Goal: Task Accomplishment & Management: Complete application form

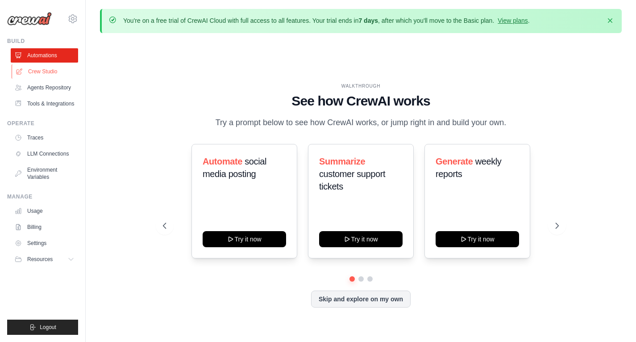
click at [48, 72] on link "Crew Studio" at bounding box center [45, 71] width 67 height 14
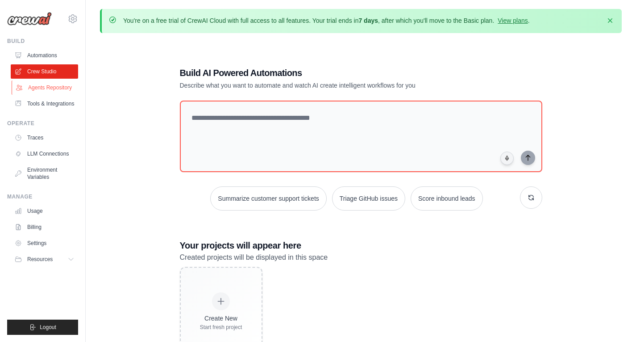
click at [43, 86] on link "Agents Repository" at bounding box center [45, 87] width 67 height 14
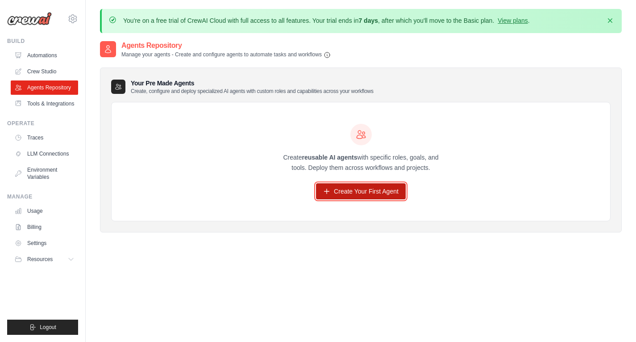
click at [348, 193] on link "Create Your First Agent" at bounding box center [361, 191] width 90 height 16
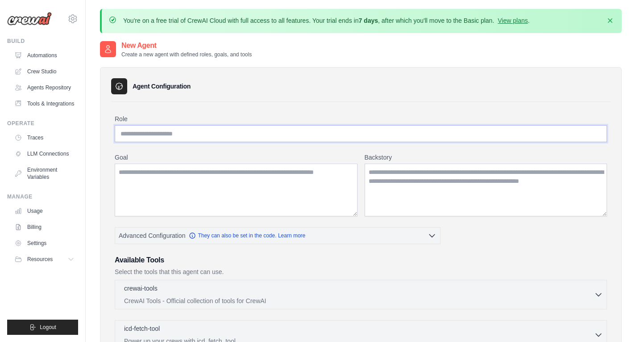
click at [191, 133] on input "Role" at bounding box center [361, 133] width 492 height 17
type input "**********"
click at [175, 173] on textarea "Goal" at bounding box center [236, 189] width 243 height 53
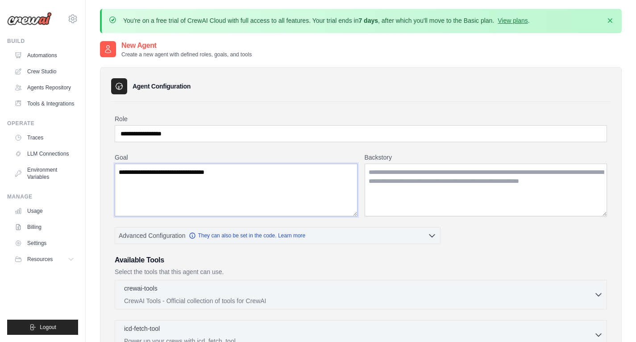
type textarea "**********"
click at [472, 197] on textarea "Backstory" at bounding box center [486, 189] width 243 height 53
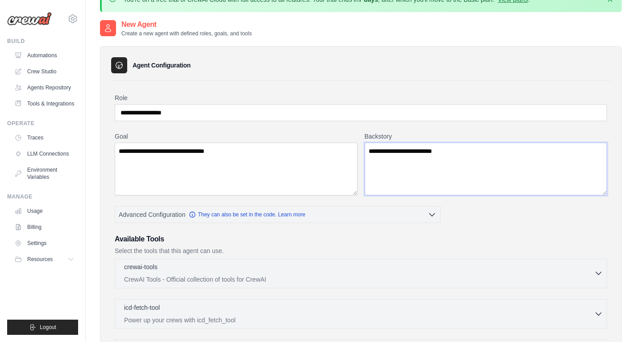
scroll to position [19, 0]
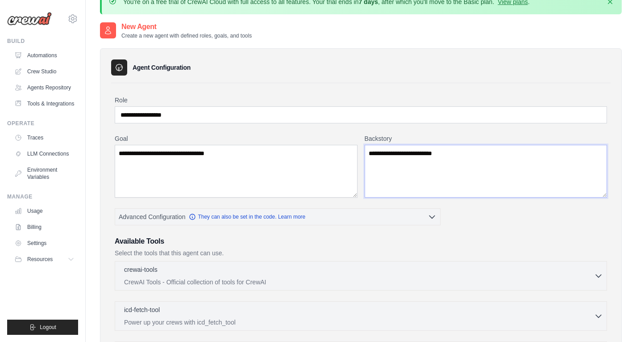
type textarea "**********"
drag, startPoint x: 123, startPoint y: 113, endPoint x: 232, endPoint y: 101, distance: 109.5
click at [232, 101] on div "**********" at bounding box center [361, 110] width 492 height 28
click at [218, 147] on textarea "**********" at bounding box center [236, 171] width 243 height 53
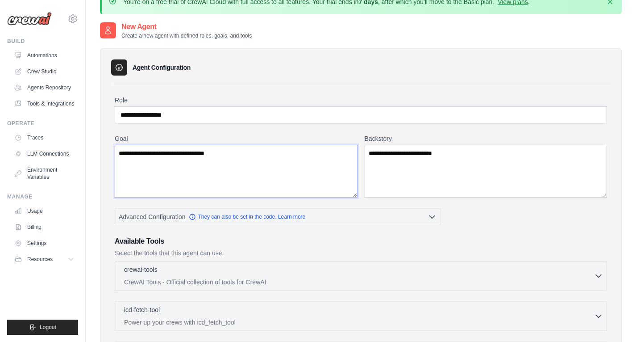
click at [218, 147] on textarea "**********" at bounding box center [236, 171] width 243 height 53
click at [429, 150] on textarea "**********" at bounding box center [486, 171] width 243 height 53
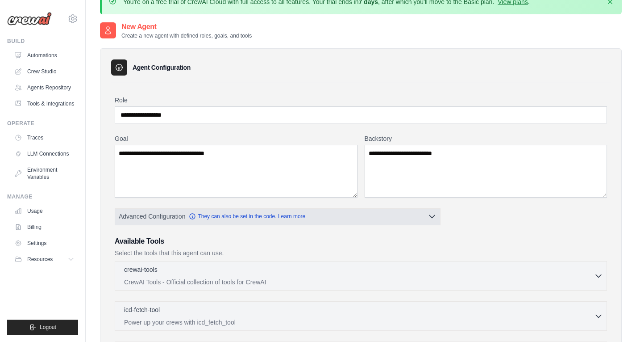
click at [430, 211] on button "Advanced Configuration They can also be set in the code. Learn more" at bounding box center [277, 216] width 325 height 16
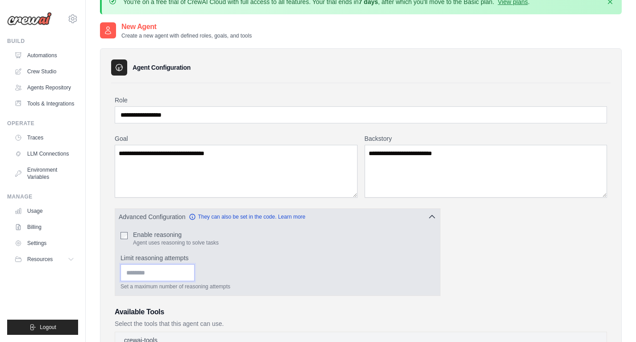
click at [170, 271] on input "Limit reasoning attempts" at bounding box center [158, 272] width 74 height 17
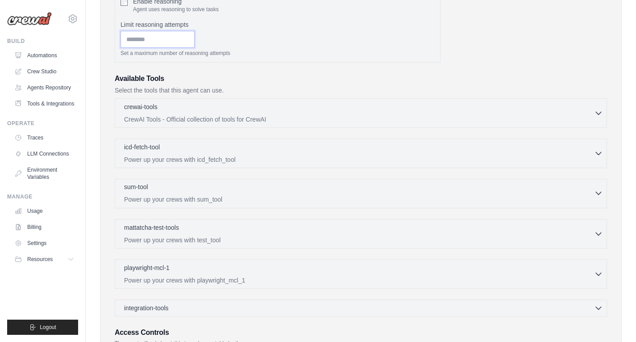
scroll to position [255, 0]
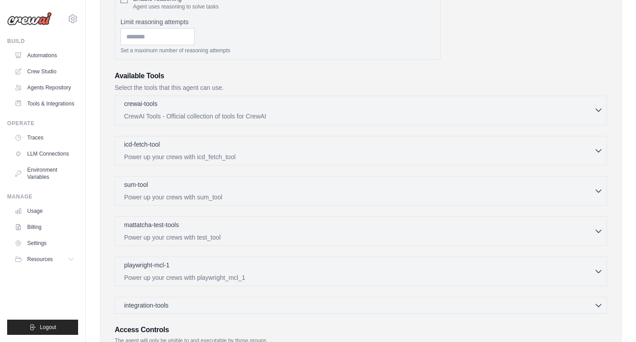
click at [599, 114] on button "crewai-tools 0 selected CrewAI Tools - Official collection of tools for CrewAI" at bounding box center [361, 109] width 484 height 21
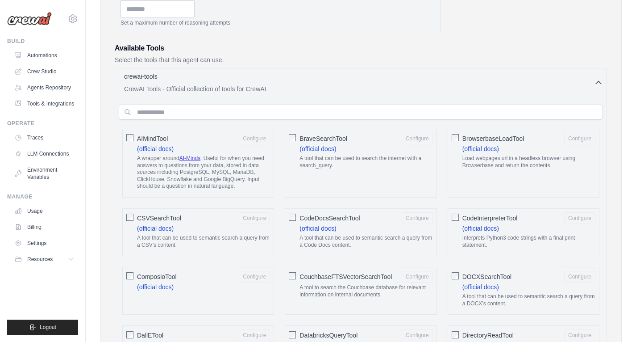
scroll to position [267, 0]
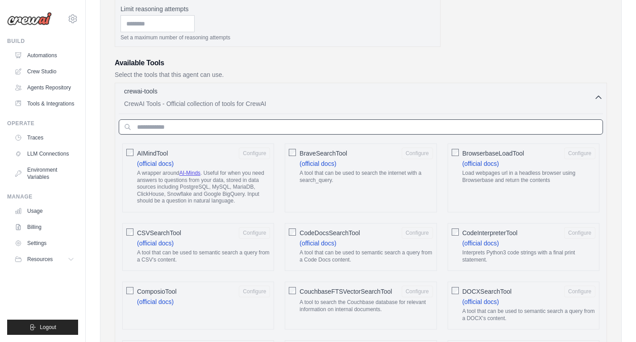
click at [180, 121] on input "text" at bounding box center [361, 126] width 484 height 15
type input "****"
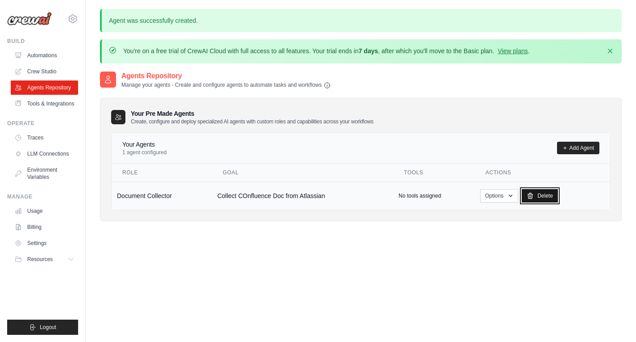
click at [537, 190] on link "Delete" at bounding box center [540, 195] width 36 height 13
click at [509, 196] on icon "button" at bounding box center [510, 195] width 7 height 7
click at [468, 230] on link "Edit" at bounding box center [486, 232] width 64 height 16
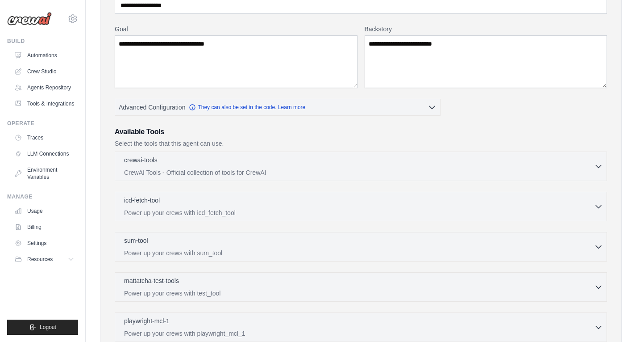
scroll to position [129, 0]
click at [268, 165] on div "crewai-tools 0 selected CrewAI Tools - Official collection of tools for CrewAI" at bounding box center [359, 164] width 470 height 21
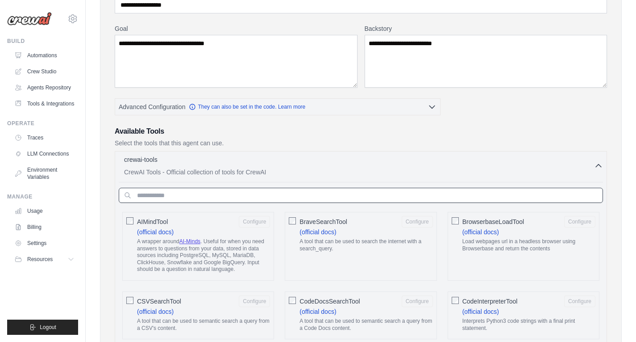
click at [177, 199] on input "text" at bounding box center [361, 195] width 484 height 15
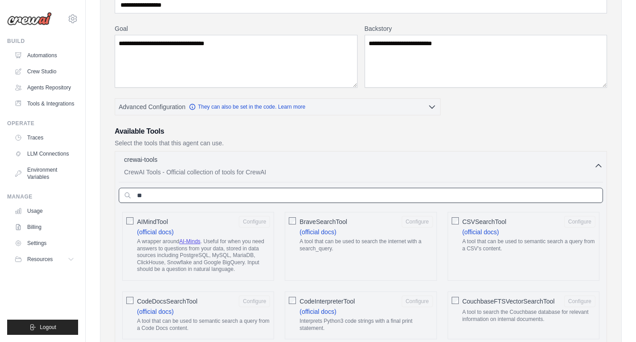
type input "*"
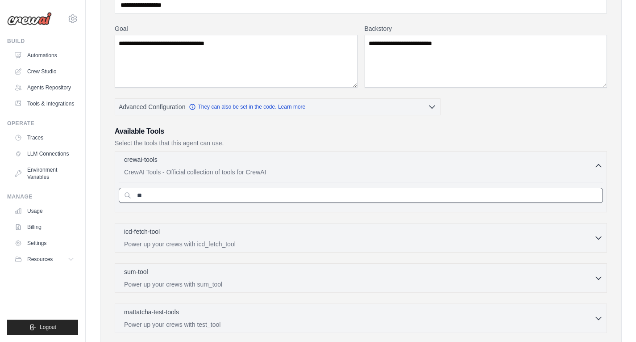
type input "*"
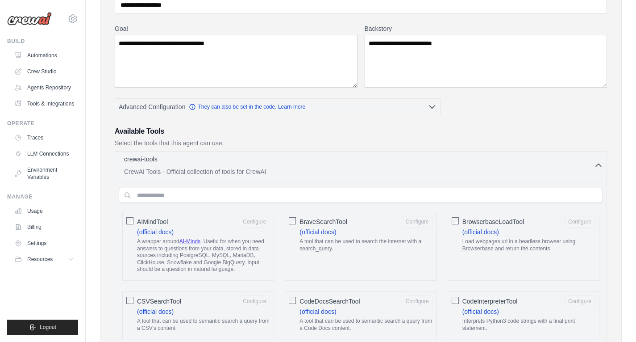
click at [599, 164] on icon "button" at bounding box center [598, 165] width 5 height 3
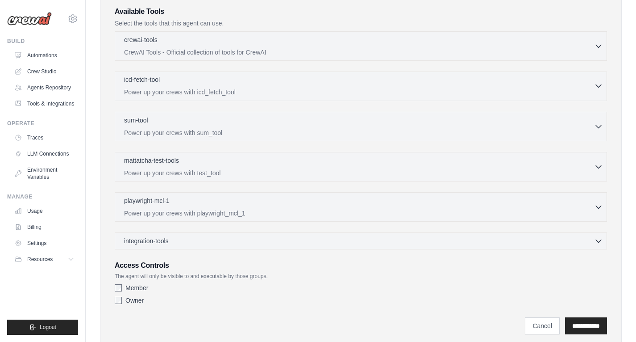
scroll to position [249, 0]
click at [598, 237] on icon "button" at bounding box center [598, 239] width 9 height 9
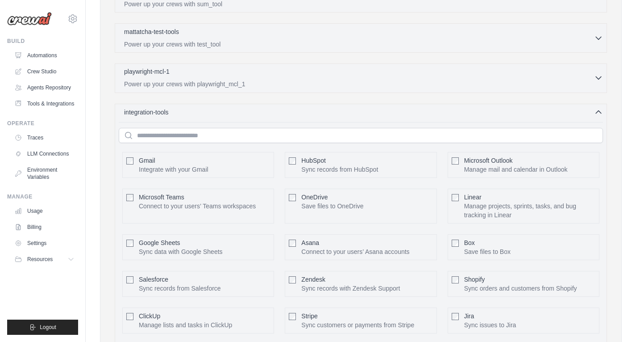
scroll to position [380, 0]
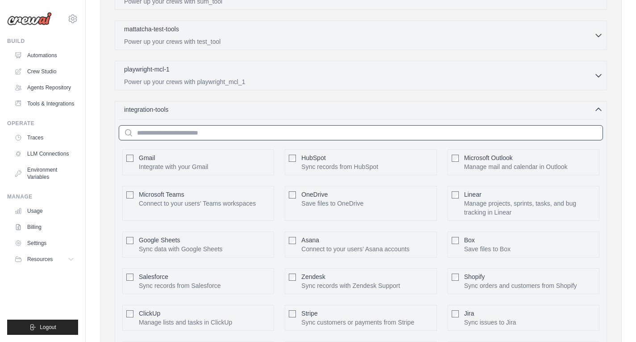
click at [285, 132] on input "text" at bounding box center [361, 132] width 484 height 15
type input "*"
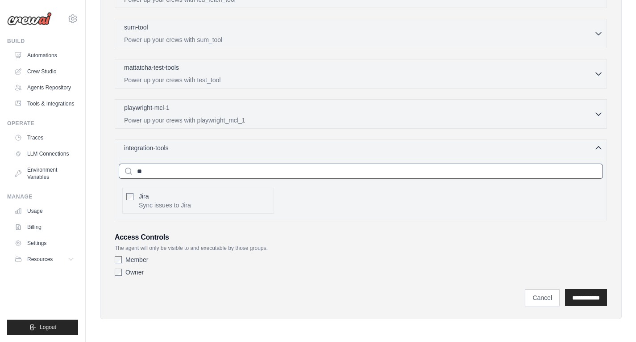
type input "**"
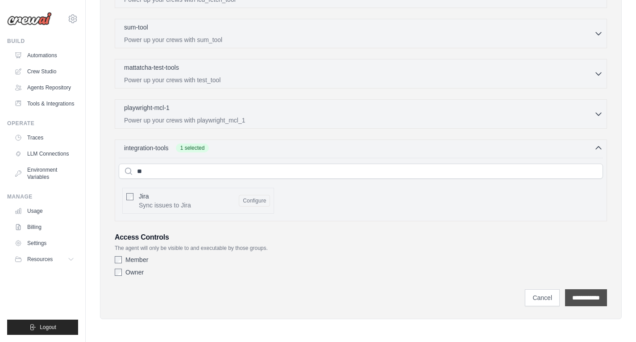
click at [592, 296] on input "**********" at bounding box center [586, 297] width 42 height 17
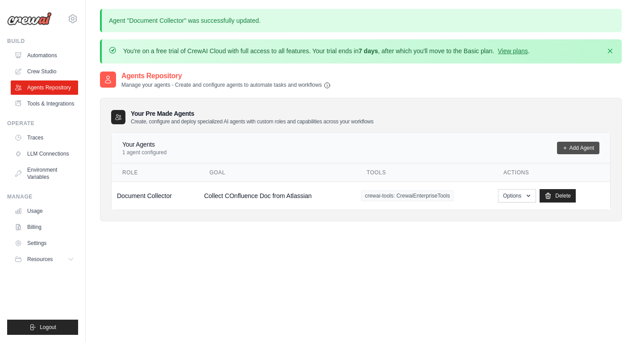
click at [574, 146] on link "Add Agent" at bounding box center [578, 148] width 42 height 13
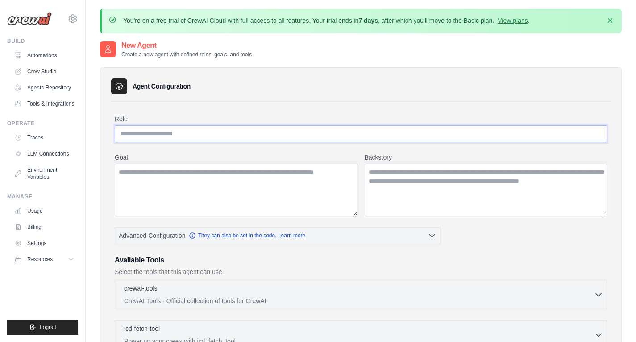
click at [255, 137] on input "Role" at bounding box center [361, 133] width 492 height 17
type input "**********"
click at [181, 184] on textarea "Goal" at bounding box center [236, 189] width 243 height 53
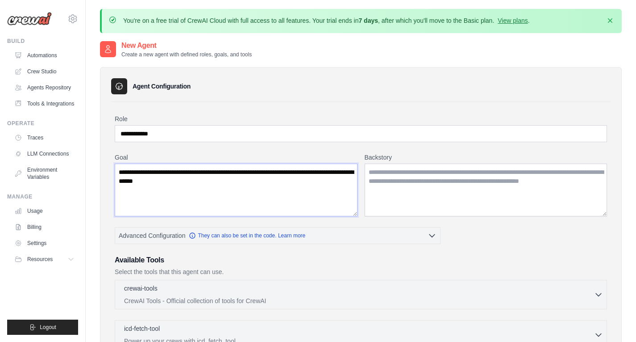
type textarea "**********"
click at [444, 209] on textarea "Backstory" at bounding box center [486, 189] width 243 height 53
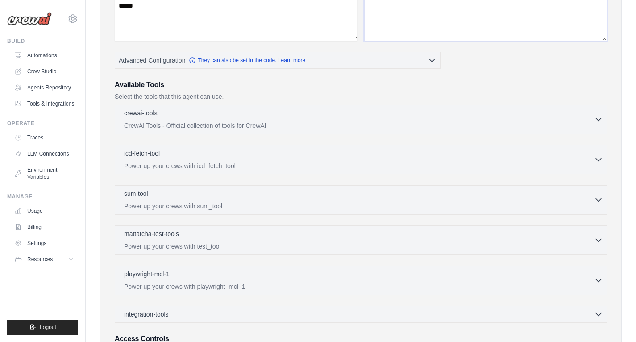
scroll to position [175, 0]
type textarea "**********"
click at [198, 117] on div "crewai-tools 0 selected" at bounding box center [359, 113] width 470 height 11
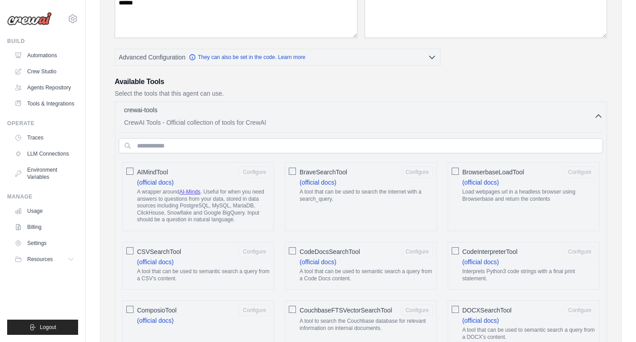
scroll to position [179, 0]
click at [594, 107] on div "crewai-tools 0 selected" at bounding box center [359, 109] width 470 height 11
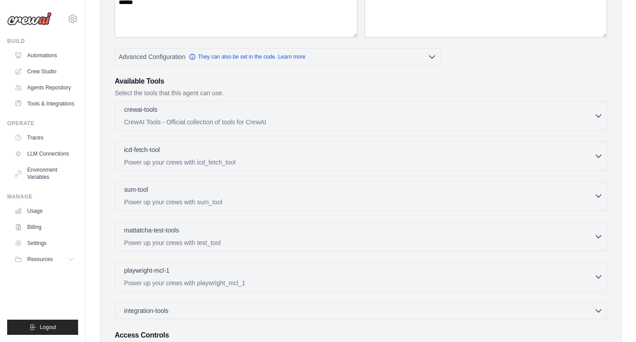
scroll to position [276, 0]
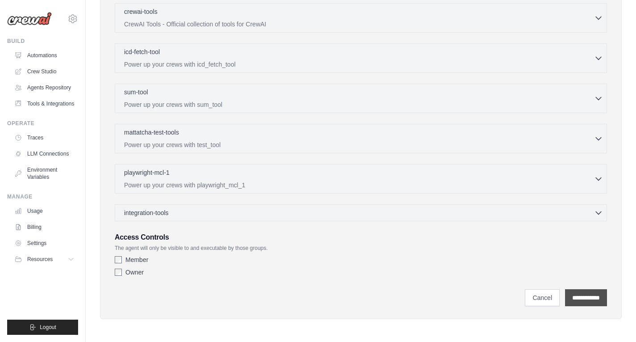
click at [587, 290] on input "**********" at bounding box center [586, 297] width 42 height 17
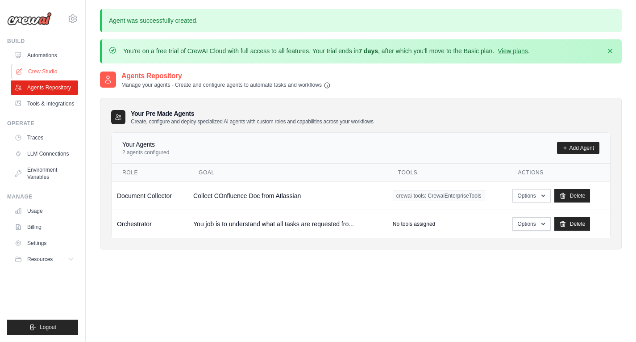
click at [53, 70] on link "Crew Studio" at bounding box center [45, 71] width 67 height 14
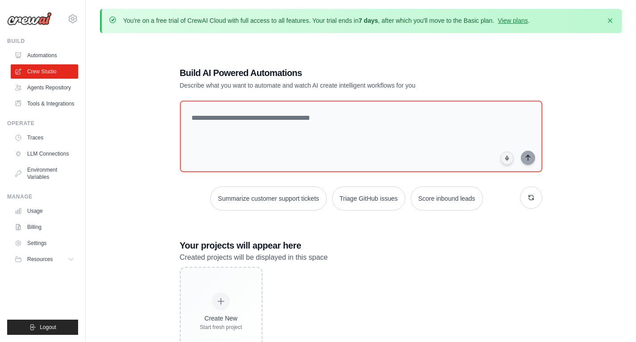
scroll to position [49, 0]
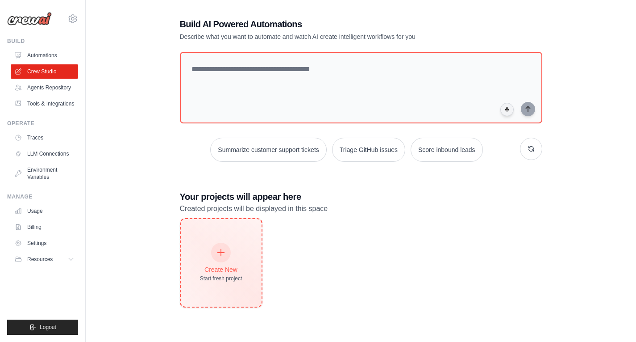
click at [216, 258] on div at bounding box center [221, 252] width 20 height 20
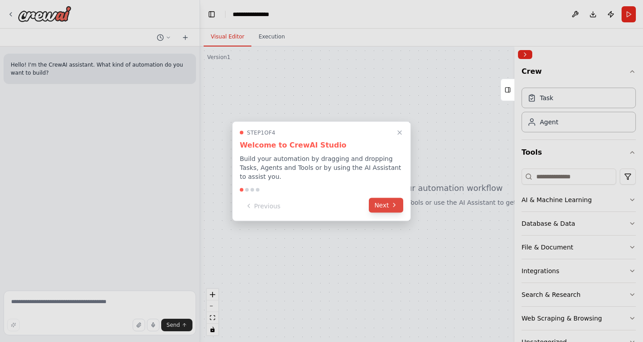
click at [391, 202] on icon at bounding box center [394, 204] width 7 height 7
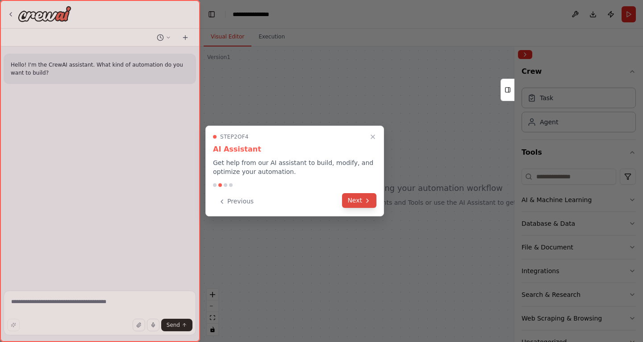
click at [357, 198] on button "Next" at bounding box center [359, 200] width 34 height 15
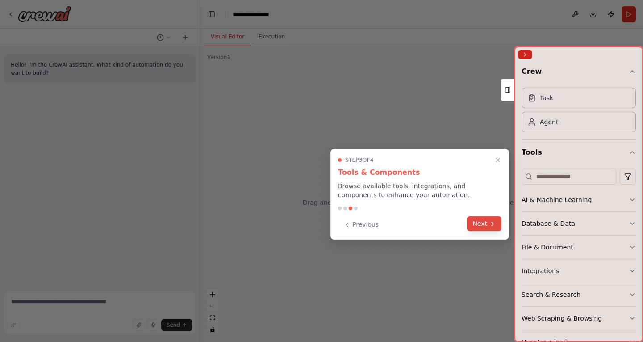
click at [486, 225] on button "Next" at bounding box center [484, 223] width 34 height 15
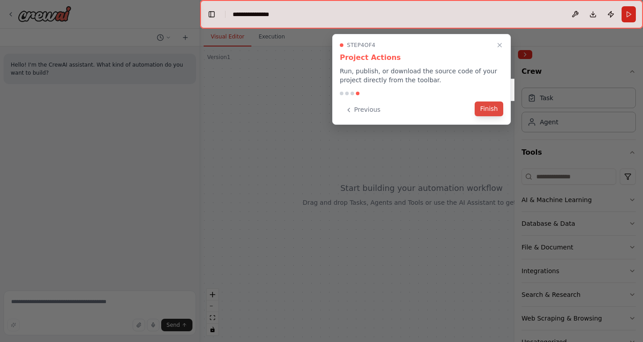
click at [499, 110] on button "Finish" at bounding box center [489, 108] width 29 height 15
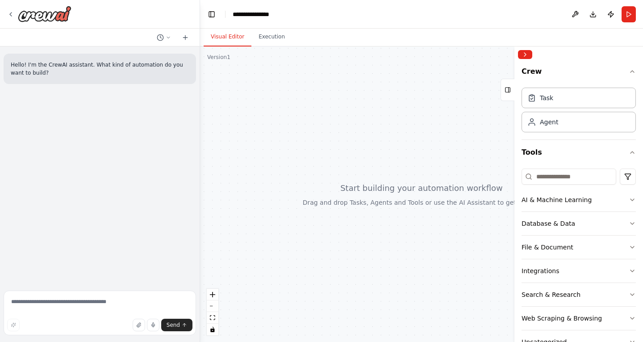
scroll to position [36, 0]
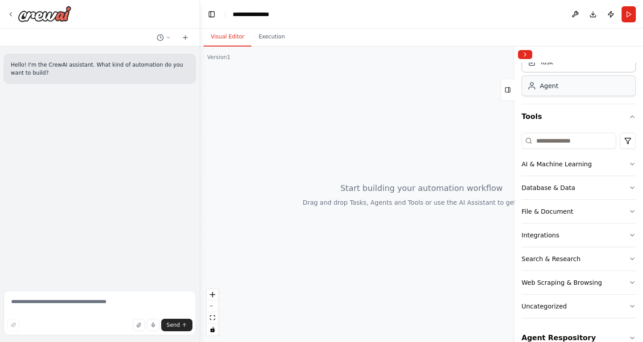
click at [558, 83] on div "Agent" at bounding box center [579, 85] width 114 height 21
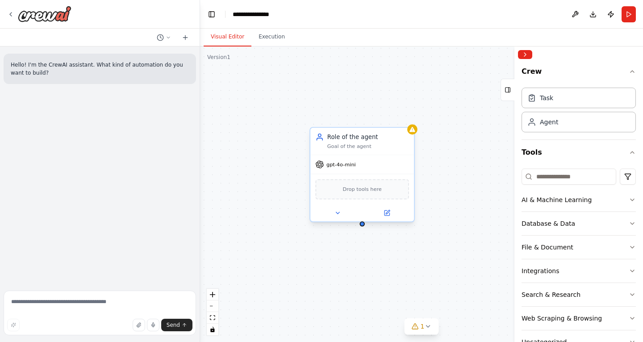
click at [349, 149] on div "Goal of the agent" at bounding box center [368, 146] width 82 height 7
click at [329, 212] on button at bounding box center [338, 213] width 48 height 10
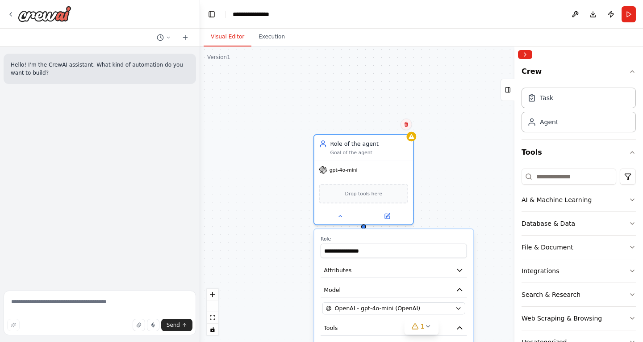
click at [404, 123] on icon at bounding box center [406, 123] width 5 height 5
click at [409, 122] on icon at bounding box center [406, 123] width 5 height 5
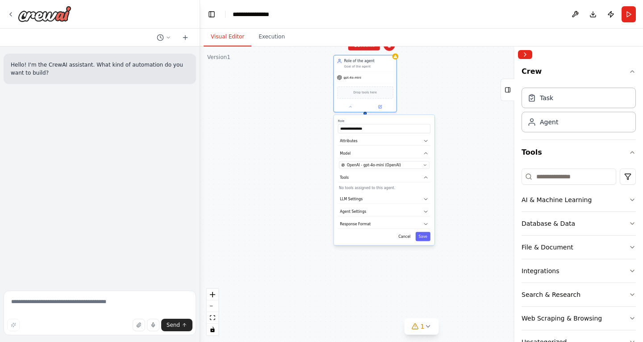
drag, startPoint x: 434, startPoint y: 171, endPoint x: 425, endPoint y: 43, distance: 128.9
click at [425, 43] on div "**********" at bounding box center [421, 185] width 443 height 313
click at [405, 237] on button "Cancel" at bounding box center [404, 236] width 18 height 9
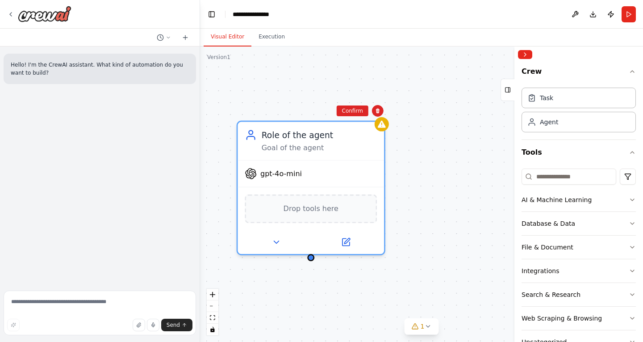
drag, startPoint x: 430, startPoint y: 71, endPoint x: 412, endPoint y: 204, distance: 134.6
click at [412, 204] on div "Role of the agent Goal of the agent gpt-4o-mini Drop tools here" at bounding box center [421, 193] width 443 height 295
click at [379, 111] on icon at bounding box center [378, 110] width 4 height 5
click at [352, 111] on button "Confirm" at bounding box center [353, 110] width 32 height 11
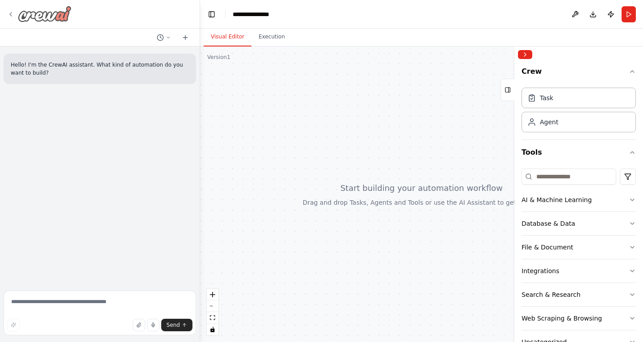
click at [10, 11] on icon at bounding box center [10, 14] width 7 height 7
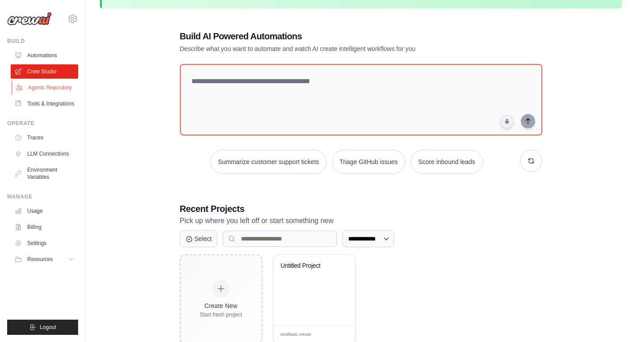
click at [58, 83] on link "Agents Repository" at bounding box center [45, 87] width 67 height 14
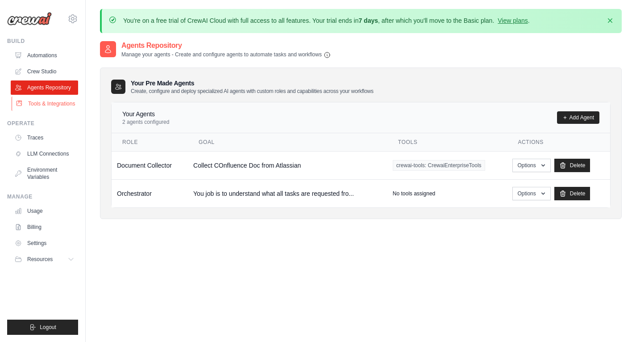
click at [45, 104] on link "Tools & Integrations" at bounding box center [45, 103] width 67 height 14
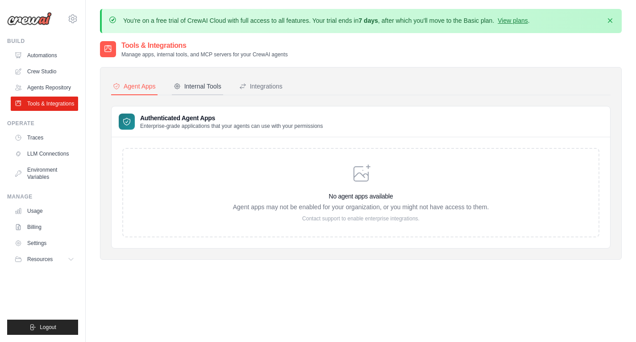
click at [207, 86] on div "Internal Tools" at bounding box center [198, 86] width 48 height 9
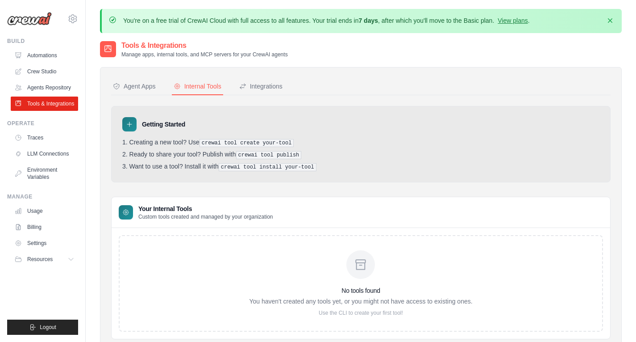
scroll to position [0, 0]
click at [130, 83] on div "Agent Apps" at bounding box center [134, 85] width 43 height 9
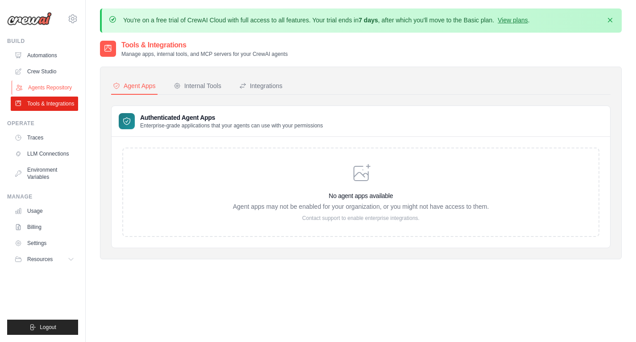
click at [39, 83] on link "Agents Repository" at bounding box center [45, 87] width 67 height 14
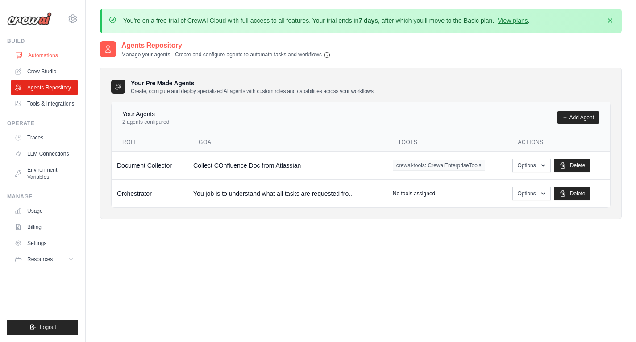
click at [44, 55] on link "Automations" at bounding box center [45, 55] width 67 height 14
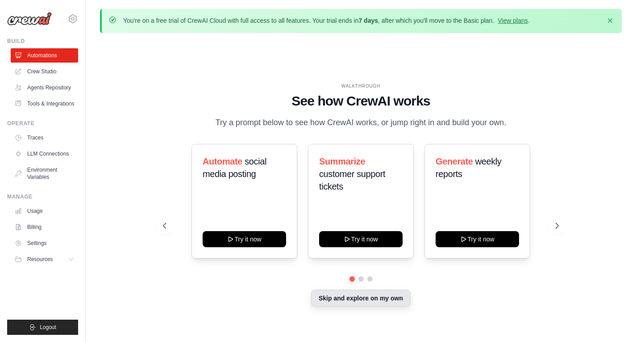
click at [351, 292] on button "Skip and explore on my own" at bounding box center [361, 297] width 100 height 17
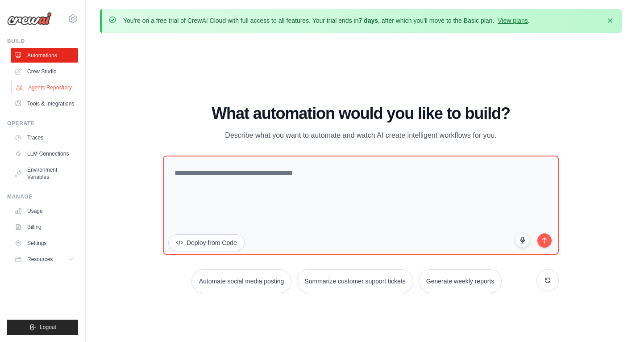
click at [50, 89] on link "Agents Repository" at bounding box center [45, 87] width 67 height 14
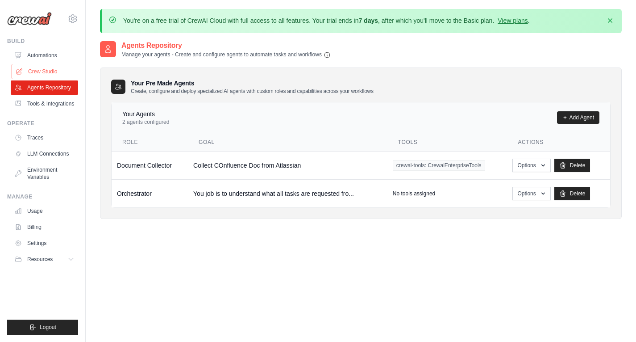
click at [35, 77] on link "Crew Studio" at bounding box center [45, 71] width 67 height 14
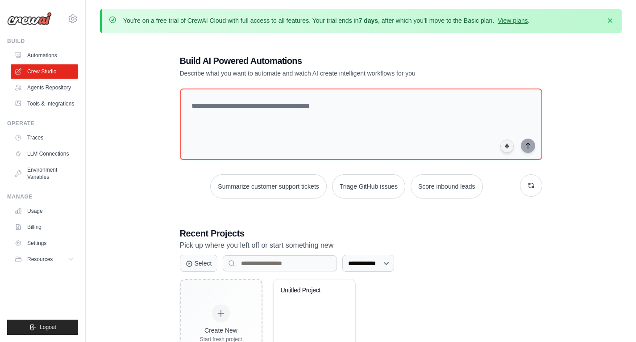
scroll to position [49, 0]
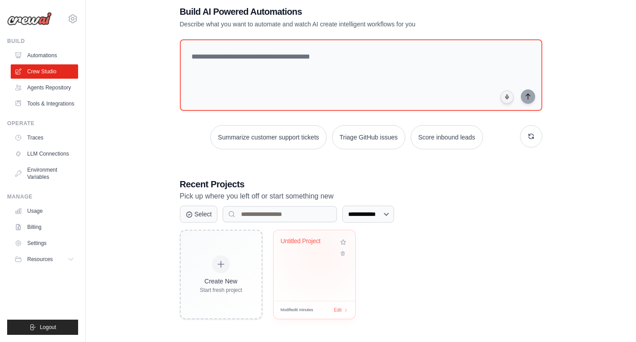
click at [319, 252] on div "Untitled Project" at bounding box center [314, 247] width 67 height 21
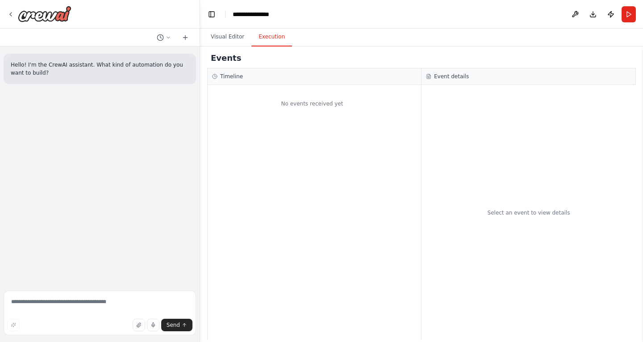
click at [267, 40] on button "Execution" at bounding box center [271, 37] width 41 height 19
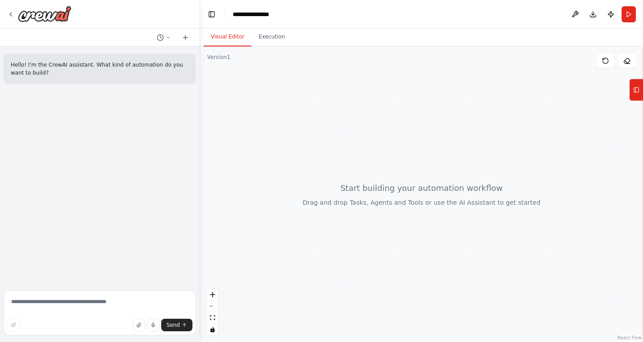
click at [230, 30] on button "Visual Editor" at bounding box center [228, 37] width 48 height 19
click at [641, 90] on button "Tools" at bounding box center [636, 90] width 14 height 22
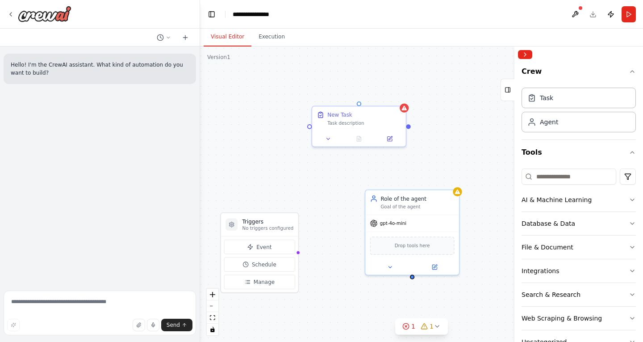
drag, startPoint x: 405, startPoint y: 197, endPoint x: 320, endPoint y: 159, distance: 93.8
click at [320, 159] on div "Triggers No triggers configured Event Schedule Manage New Task Task description…" at bounding box center [421, 193] width 443 height 295
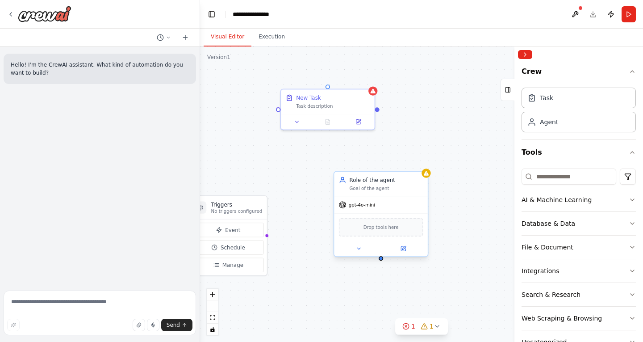
click at [365, 206] on span "gpt-4o-mini" at bounding box center [362, 204] width 26 height 6
click at [358, 251] on button at bounding box center [358, 248] width 43 height 9
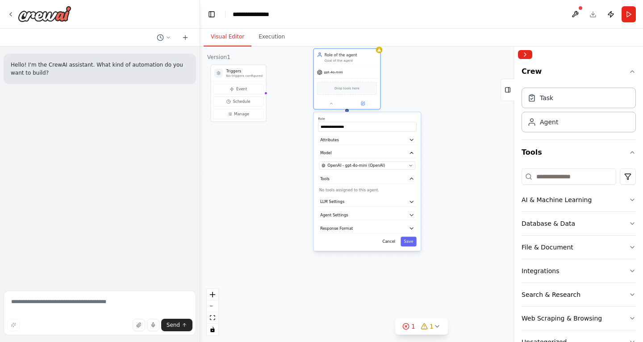
drag, startPoint x: 463, startPoint y: 209, endPoint x: 435, endPoint y: 62, distance: 149.0
click at [435, 62] on div "**********" at bounding box center [421, 193] width 443 height 295
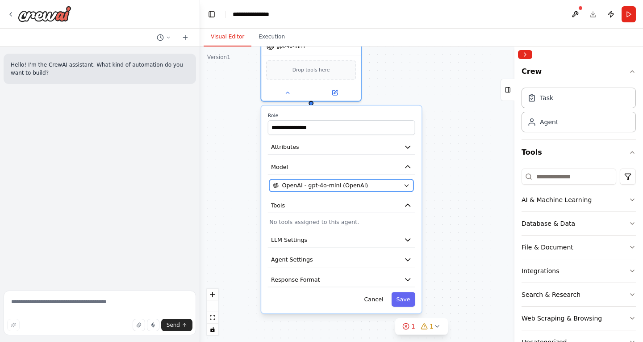
click at [409, 183] on icon "button" at bounding box center [406, 185] width 6 height 6
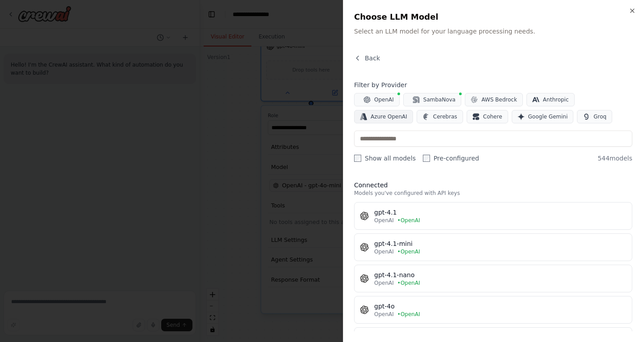
click at [407, 113] on span "Azure OpenAI" at bounding box center [389, 116] width 37 height 7
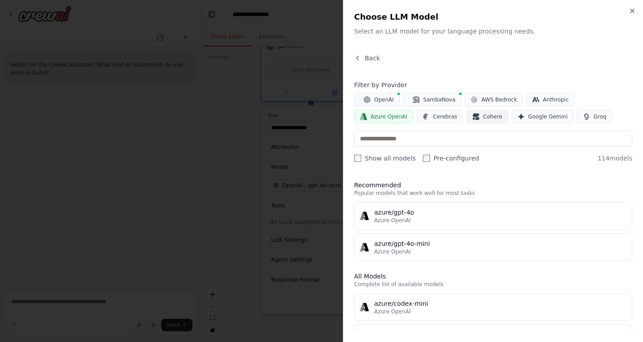
click at [472, 118] on icon "button" at bounding box center [475, 116] width 7 height 7
click at [518, 119] on icon "button" at bounding box center [521, 116] width 7 height 7
click at [630, 15] on h2 "Choose LLM Model" at bounding box center [493, 17] width 278 height 13
click at [633, 10] on icon "button" at bounding box center [632, 10] width 7 height 7
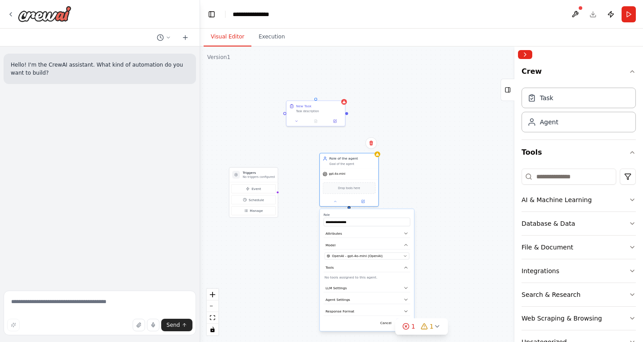
drag, startPoint x: 262, startPoint y: 127, endPoint x: 288, endPoint y: 247, distance: 123.3
click at [288, 247] on div "**********" at bounding box center [421, 193] width 443 height 295
